Goal: Information Seeking & Learning: Check status

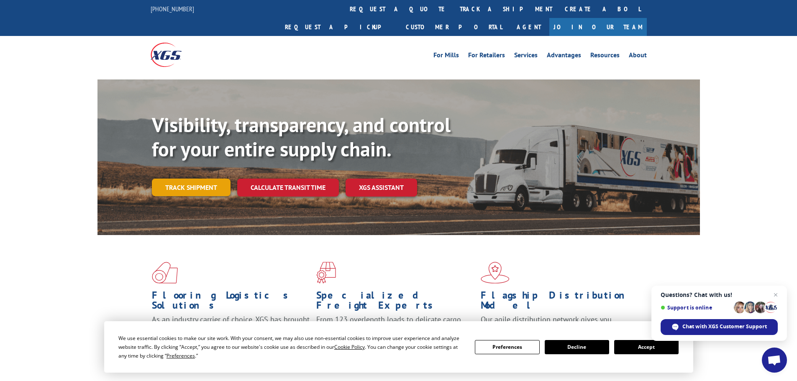
click at [187, 179] on link "Track shipment" at bounding box center [191, 188] width 79 height 18
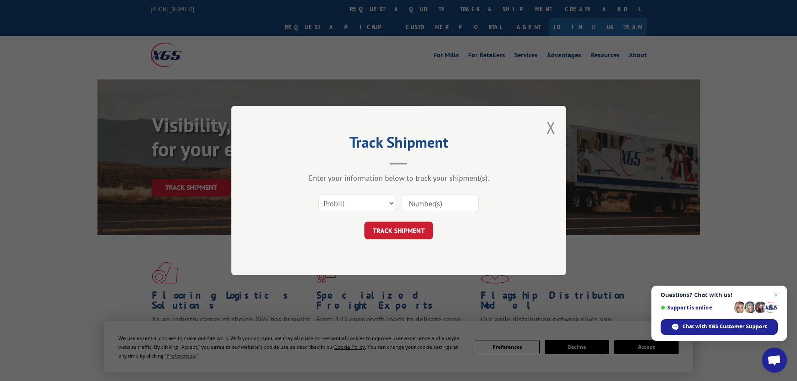
paste input "17001856"
type input "17001856"
click at [388, 231] on button "TRACK SHIPMENT" at bounding box center [398, 231] width 69 height 18
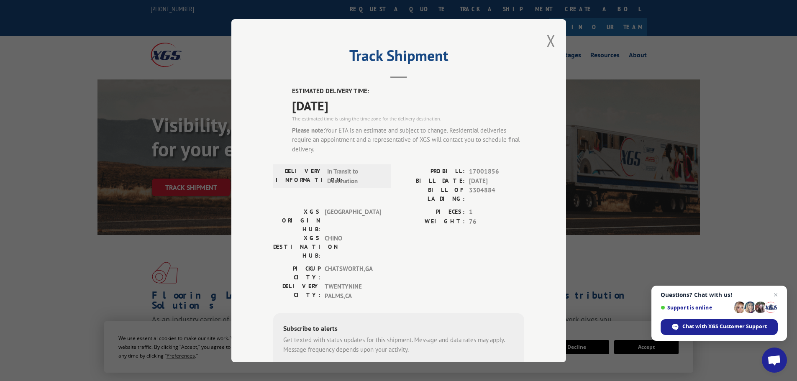
click at [542, 43] on div "Track Shipment ESTIMATED DELIVERY TIME: 09/22/2025 The estimated time is using …" at bounding box center [398, 190] width 335 height 343
click at [549, 43] on button "Close modal" at bounding box center [550, 41] width 9 height 22
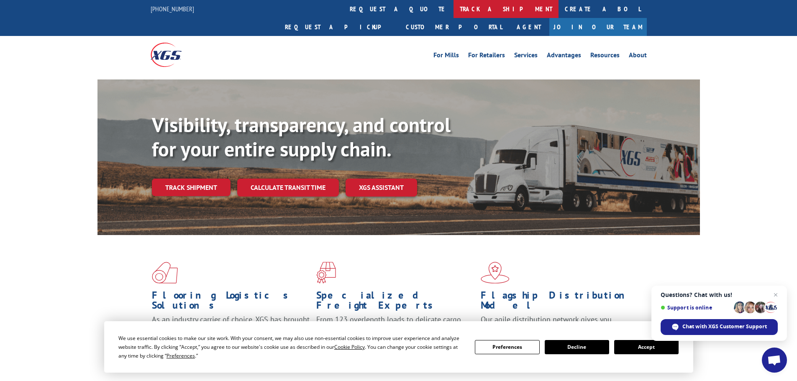
click at [453, 8] on link "track a shipment" at bounding box center [505, 9] width 105 height 18
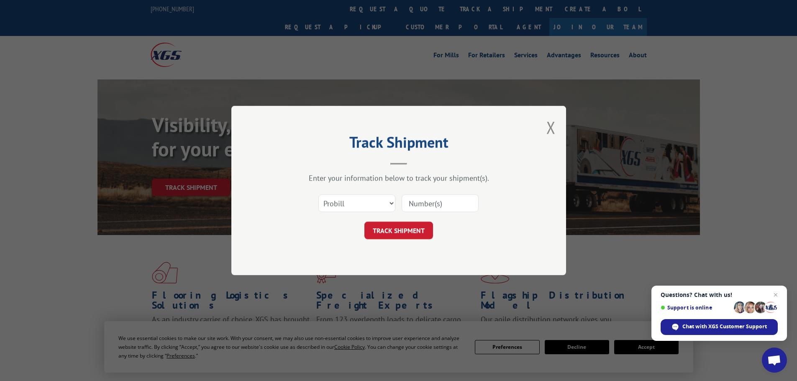
click at [428, 197] on input at bounding box center [439, 203] width 77 height 18
paste input "17001856"
type input "17001856"
click at [393, 228] on button "TRACK SHIPMENT" at bounding box center [398, 231] width 69 height 18
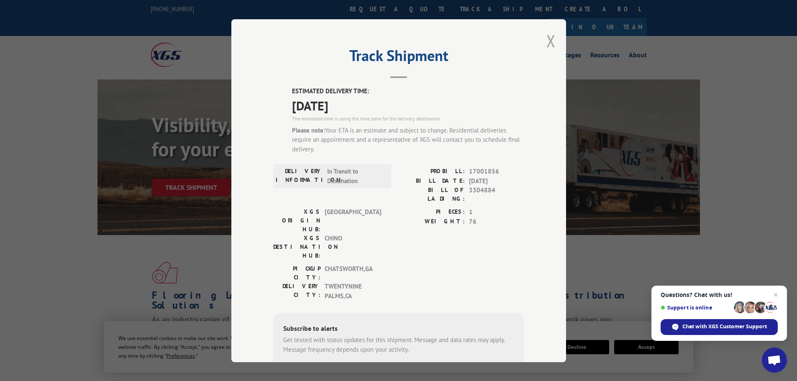
click at [546, 40] on button "Close modal" at bounding box center [550, 41] width 9 height 22
